Goal: Complete application form

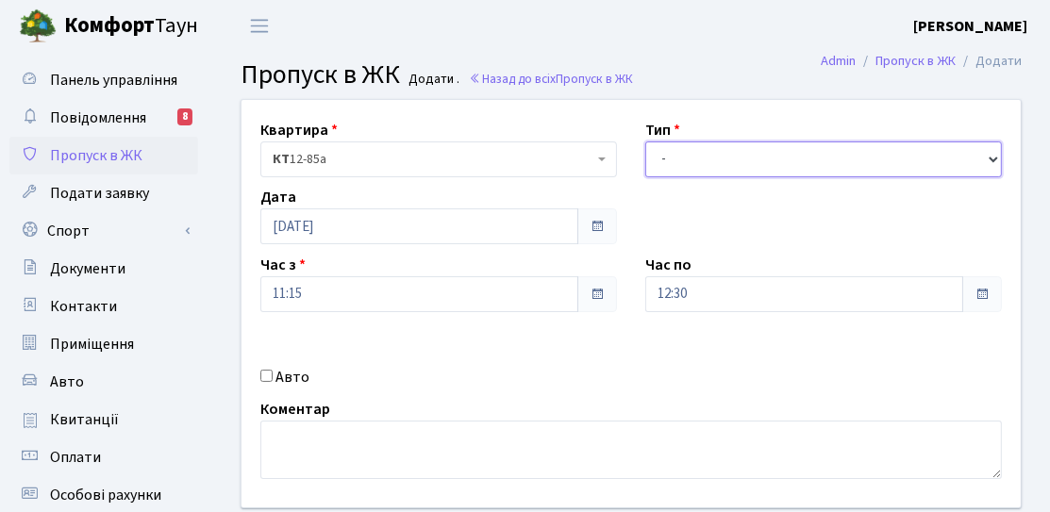
click at [711, 160] on select "- Доставка Таксі Гості Сервіс" at bounding box center [823, 159] width 357 height 36
select select "3"
click at [645, 141] on select "- Доставка Таксі Гості Сервіс" at bounding box center [823, 159] width 357 height 36
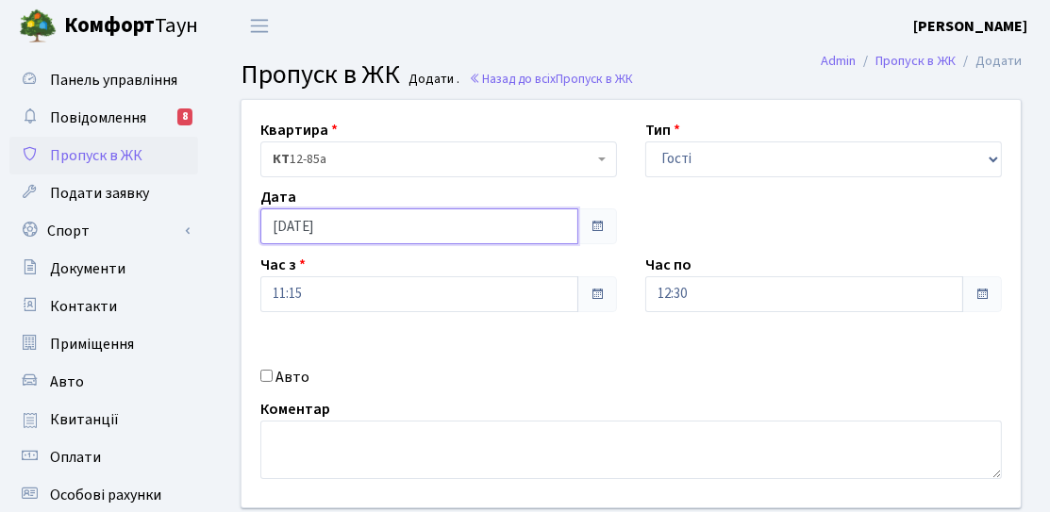
click at [353, 211] on input "[DATE]" at bounding box center [419, 226] width 318 height 36
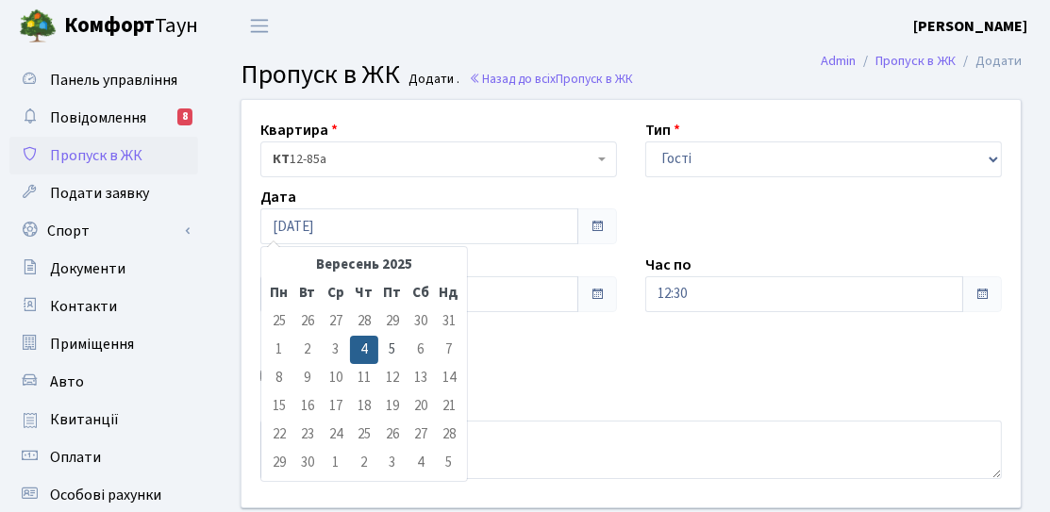
click at [607, 337] on div "Квартира <b>КТ</b>&nbsp;&nbsp;&nbsp;&nbsp;12-85а КТ 12-85а Тип - Доставка Таксі…" at bounding box center [630, 304] width 807 height 408
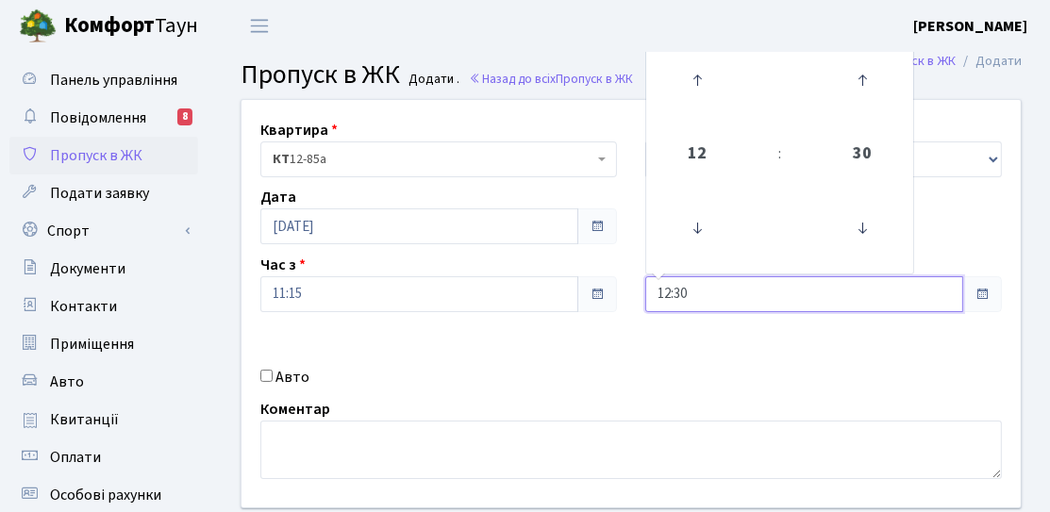
click at [819, 296] on input "12:30" at bounding box center [804, 294] width 318 height 36
drag, startPoint x: 698, startPoint y: 293, endPoint x: 619, endPoint y: 298, distance: 79.4
click at [619, 298] on div "Квартира <b>КТ</b>&nbsp;&nbsp;&nbsp;&nbsp;12-85а КТ 12-85а Тип - Доставка Таксі…" at bounding box center [630, 304] width 807 height 408
type input "21:00"
click at [267, 374] on input "Авто" at bounding box center [266, 376] width 12 height 12
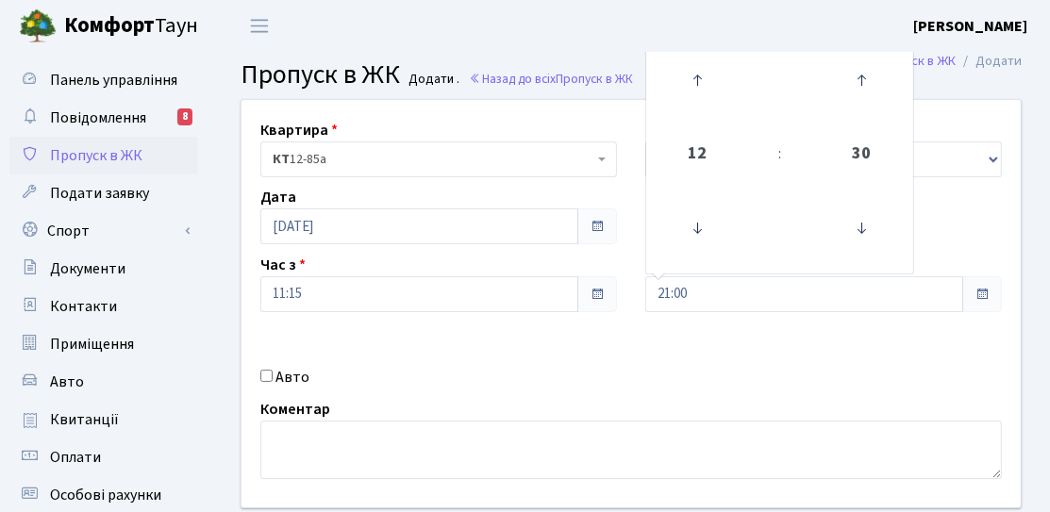
checkbox input "true"
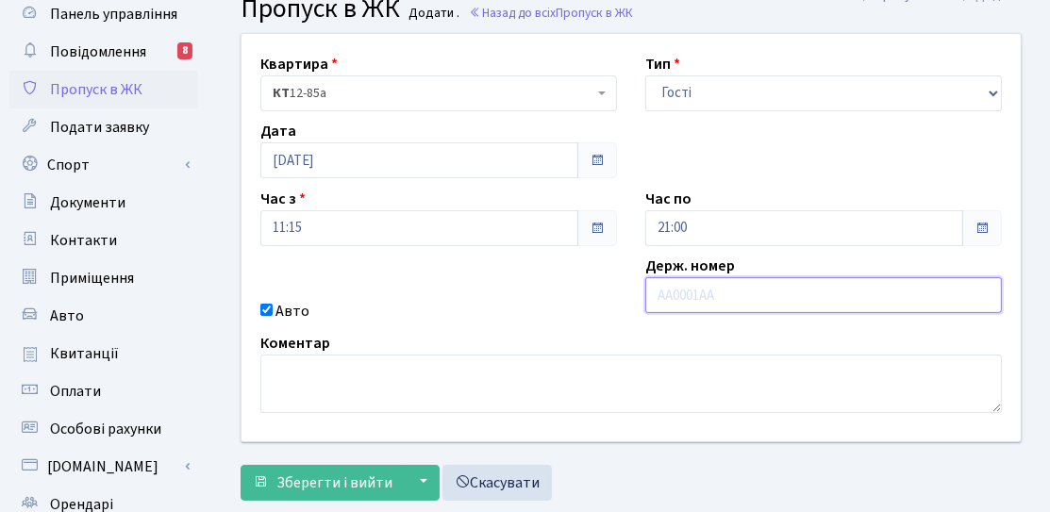
scroll to position [94, 0]
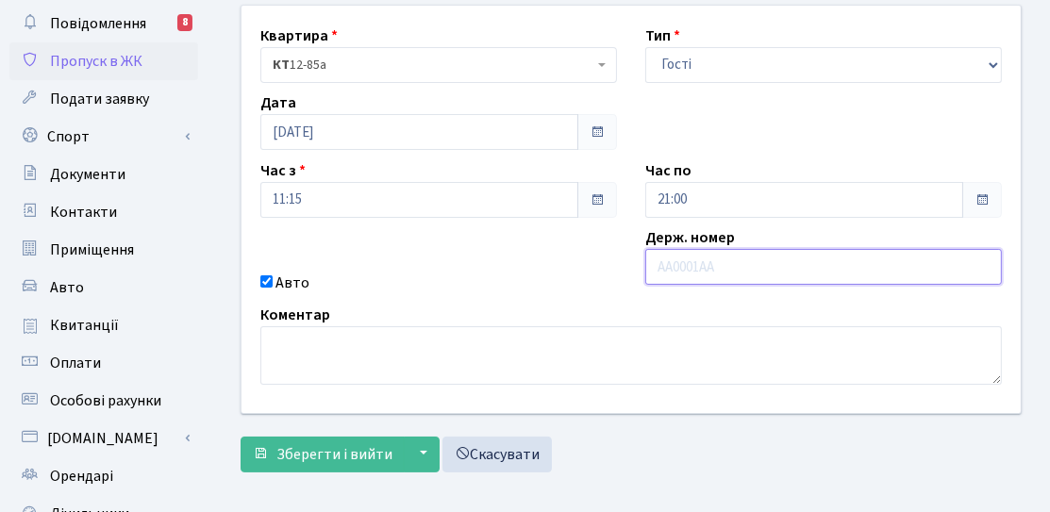
paste input "HUE 977"
click at [685, 271] on input "HUE 977" at bounding box center [823, 267] width 357 height 36
type input "HUE977"
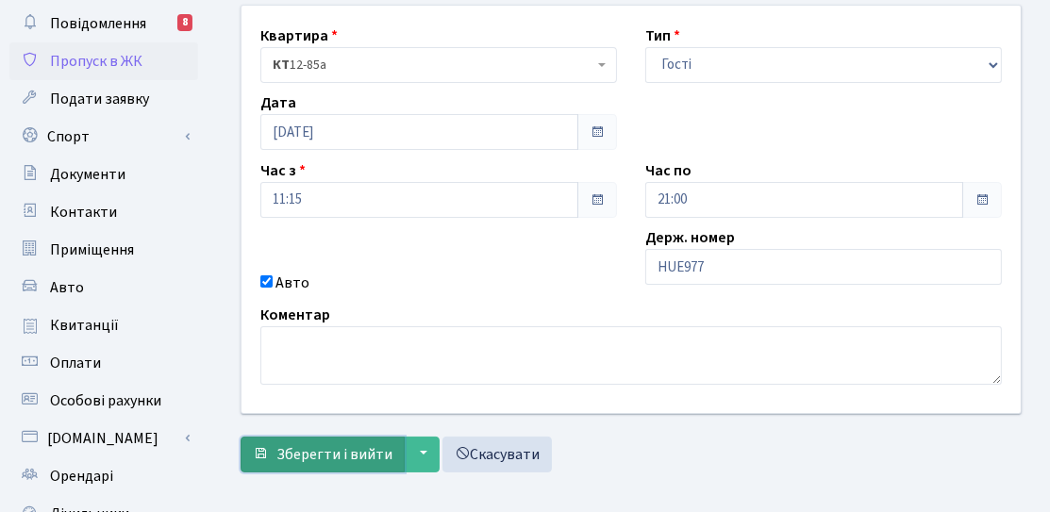
click at [358, 458] on span "Зберегти і вийти" at bounding box center [334, 454] width 116 height 21
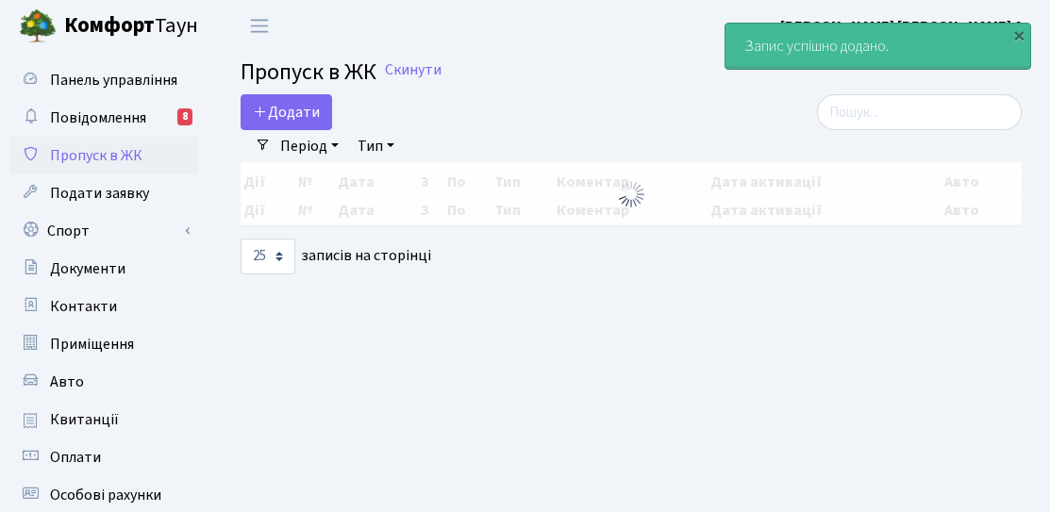
select select "25"
